Goal: Entertainment & Leisure: Consume media (video, audio)

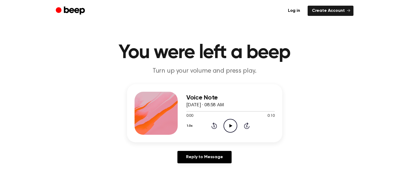
click at [230, 123] on icon "Play Audio" at bounding box center [231, 126] width 14 height 14
click at [228, 126] on icon "Pause Audio" at bounding box center [231, 126] width 14 height 14
click at [228, 126] on icon "Play Audio" at bounding box center [231, 126] width 14 height 14
drag, startPoint x: 184, startPoint y: 109, endPoint x: 196, endPoint y: 111, distance: 12.2
click at [196, 111] on div at bounding box center [230, 111] width 88 height 4
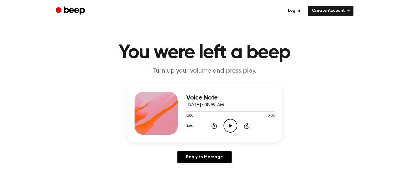
click at [227, 121] on icon "Play Audio" at bounding box center [231, 126] width 14 height 14
click at [232, 129] on icon "Pause Audio" at bounding box center [231, 126] width 14 height 14
click at [231, 126] on icon at bounding box center [231, 126] width 3 height 4
